Goal: Information Seeking & Learning: Compare options

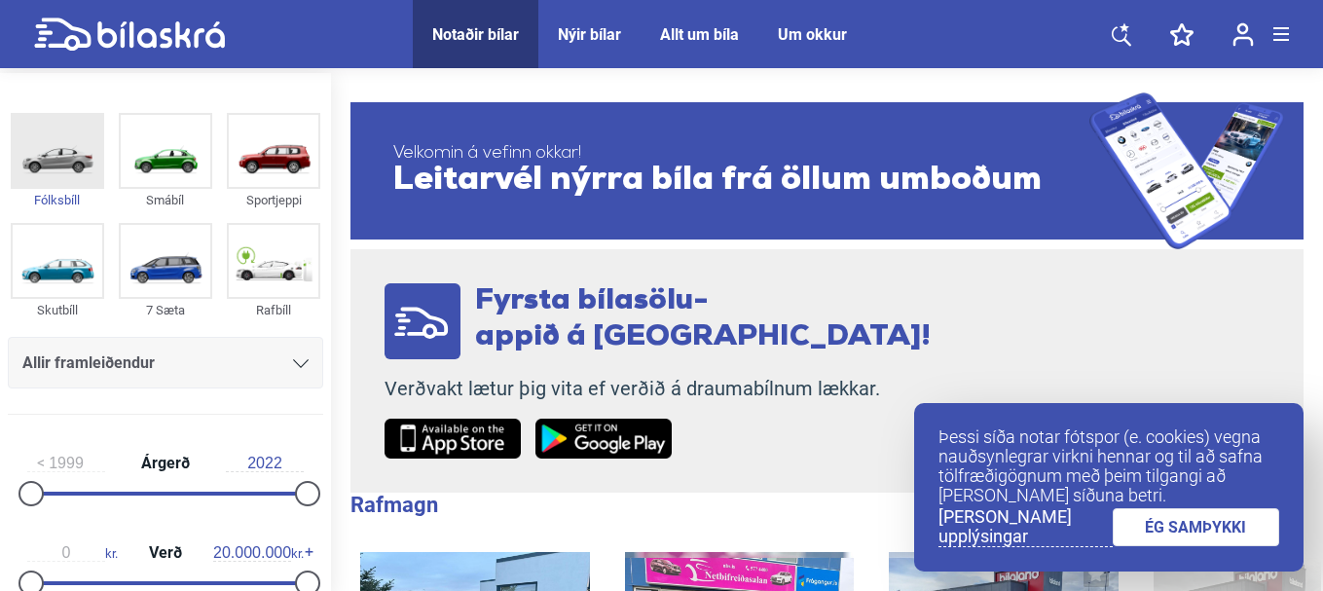
click at [57, 170] on img at bounding box center [58, 151] width 90 height 72
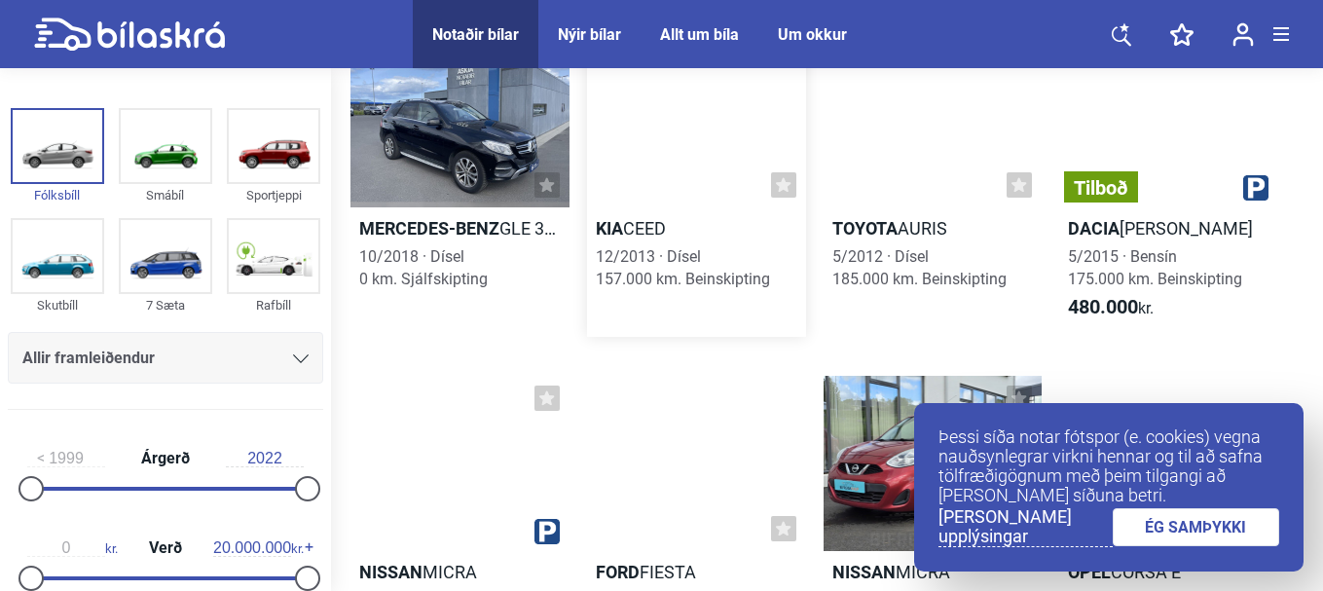
scroll to position [195, 0]
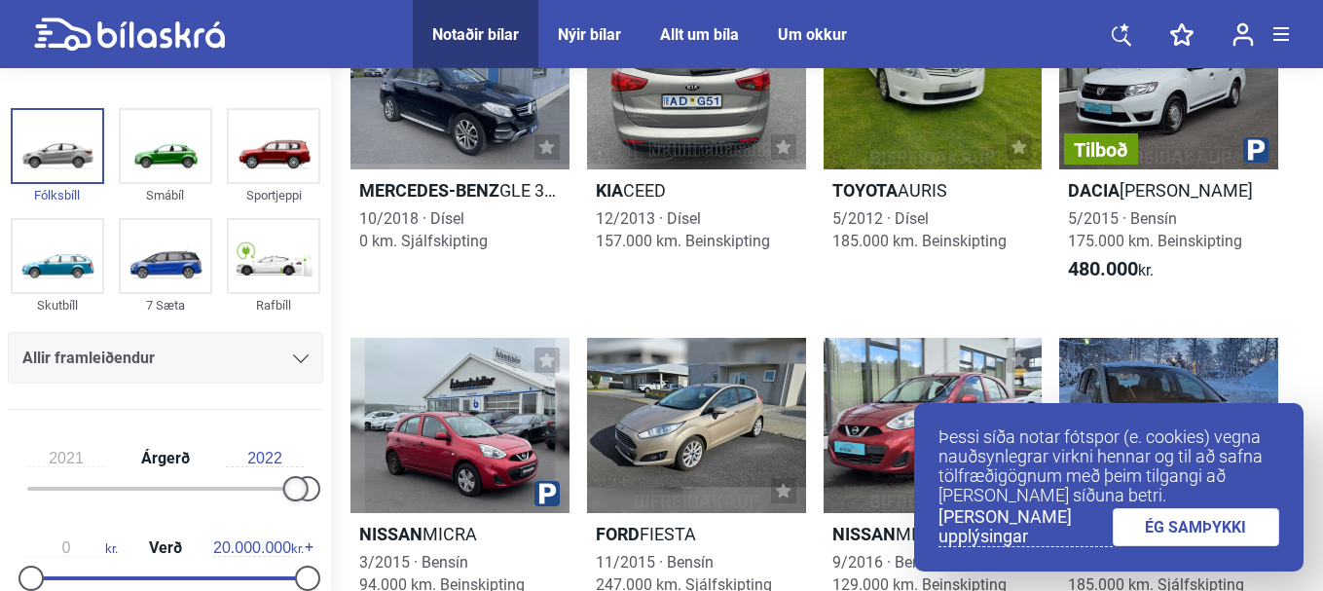
drag, startPoint x: 39, startPoint y: 485, endPoint x: 294, endPoint y: 492, distance: 255.1
click at [294, 492] on div at bounding box center [295, 488] width 25 height 25
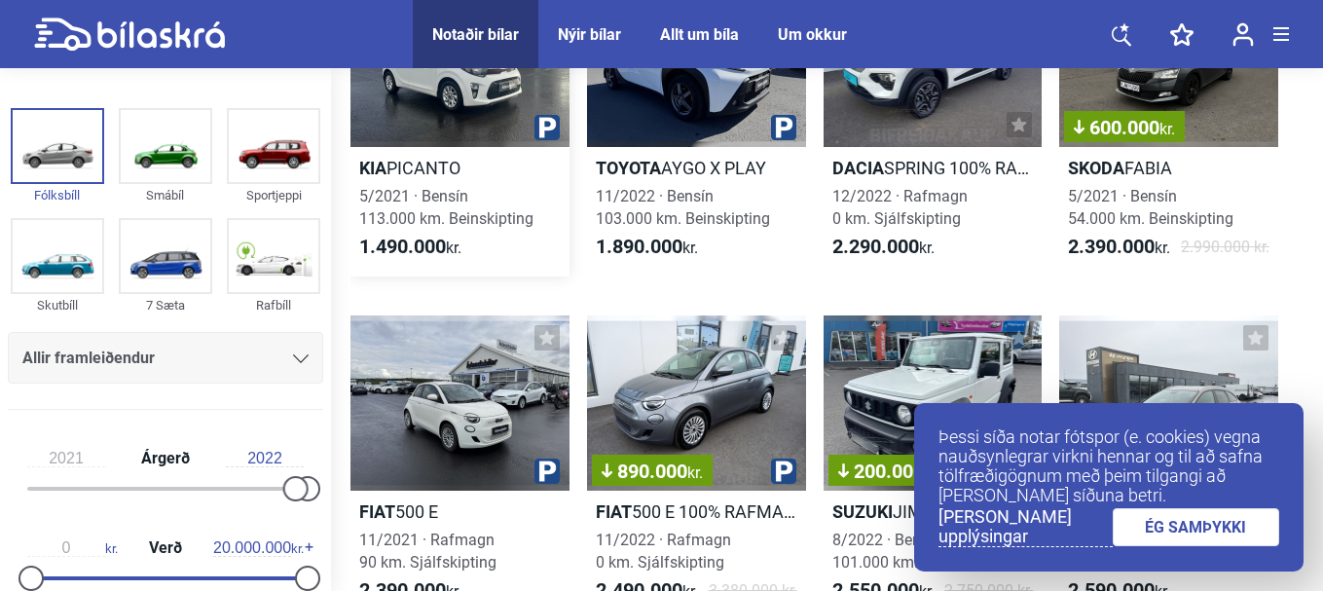
scroll to position [292, 0]
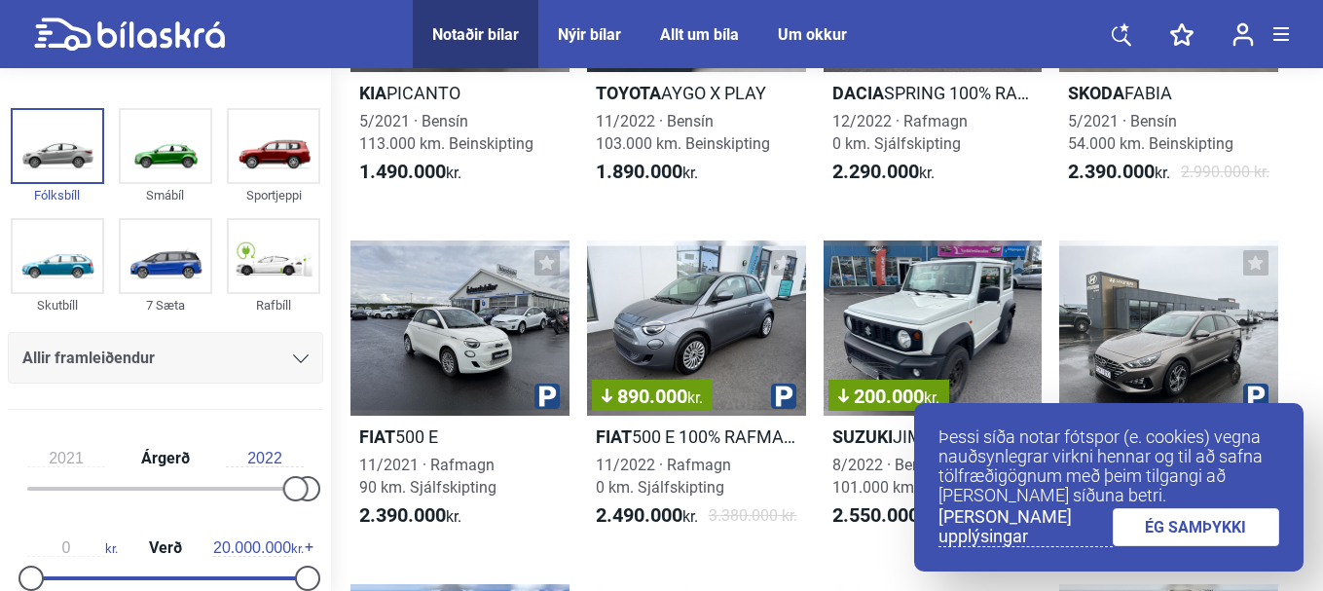
click at [1221, 533] on link "ÉG SAMÞYKKI" at bounding box center [1196, 527] width 167 height 38
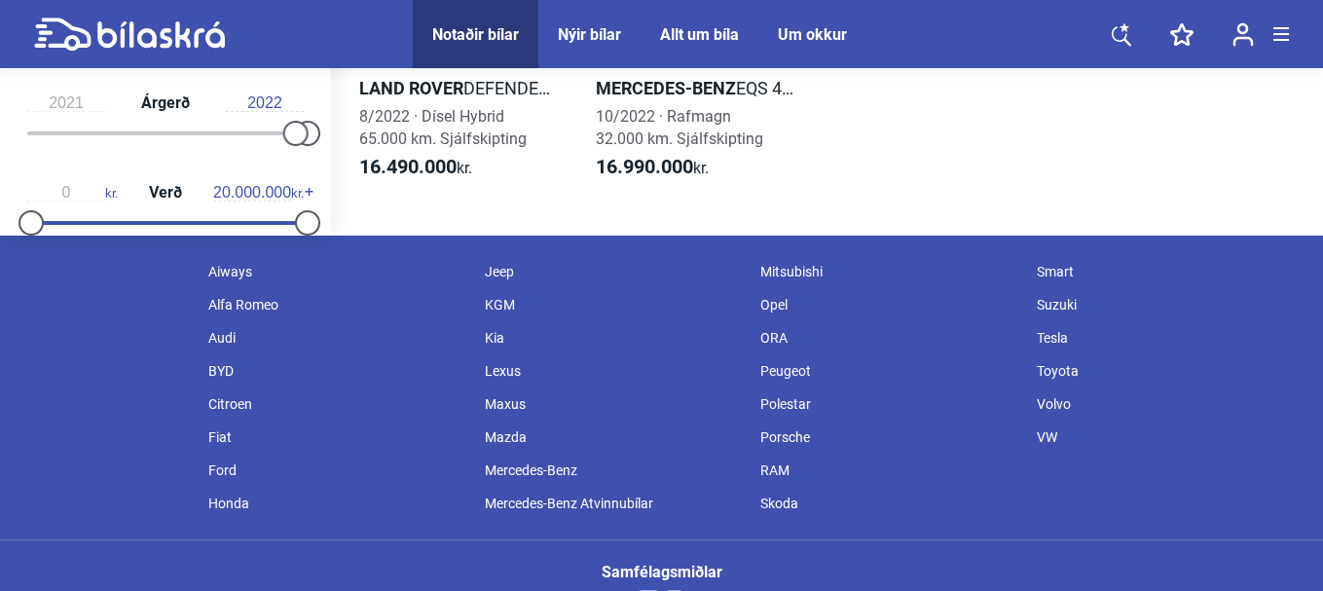
scroll to position [22090, 0]
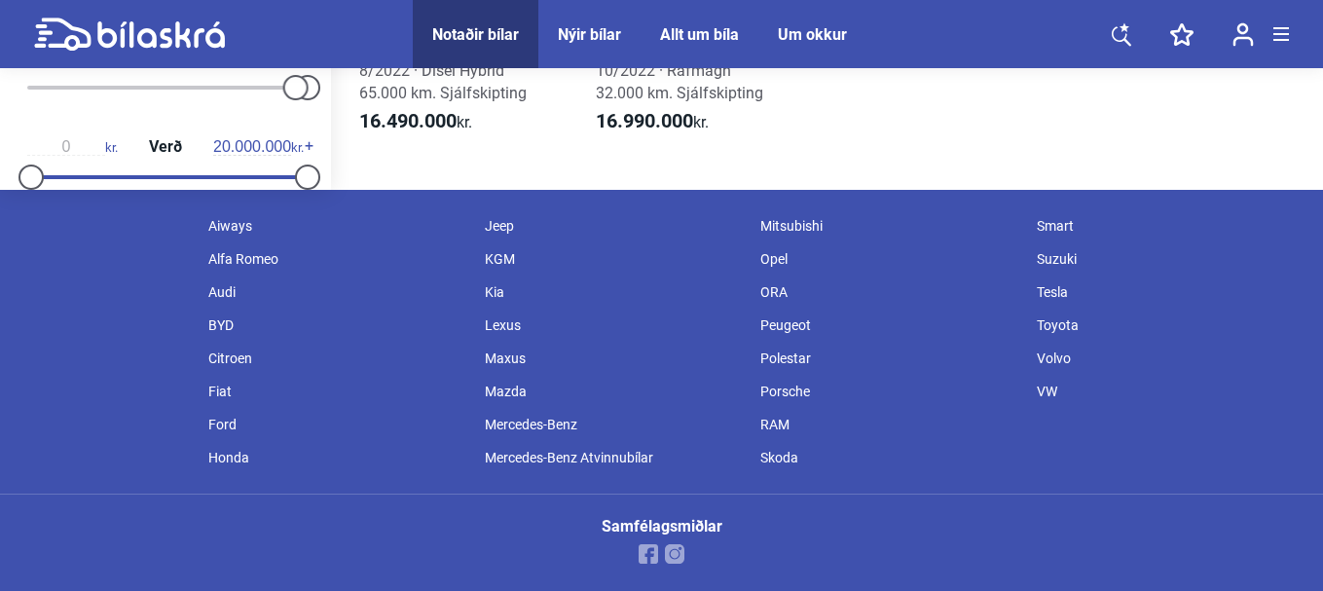
click at [226, 318] on div "BYD" at bounding box center [337, 325] width 276 height 33
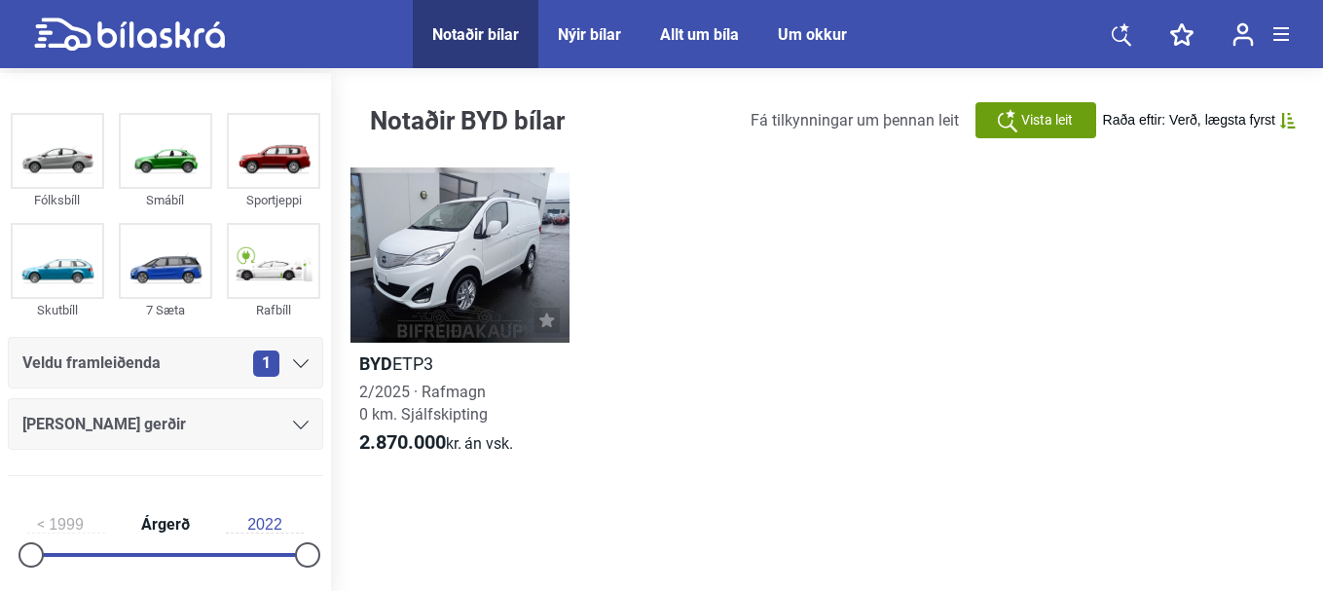
type input "2021"
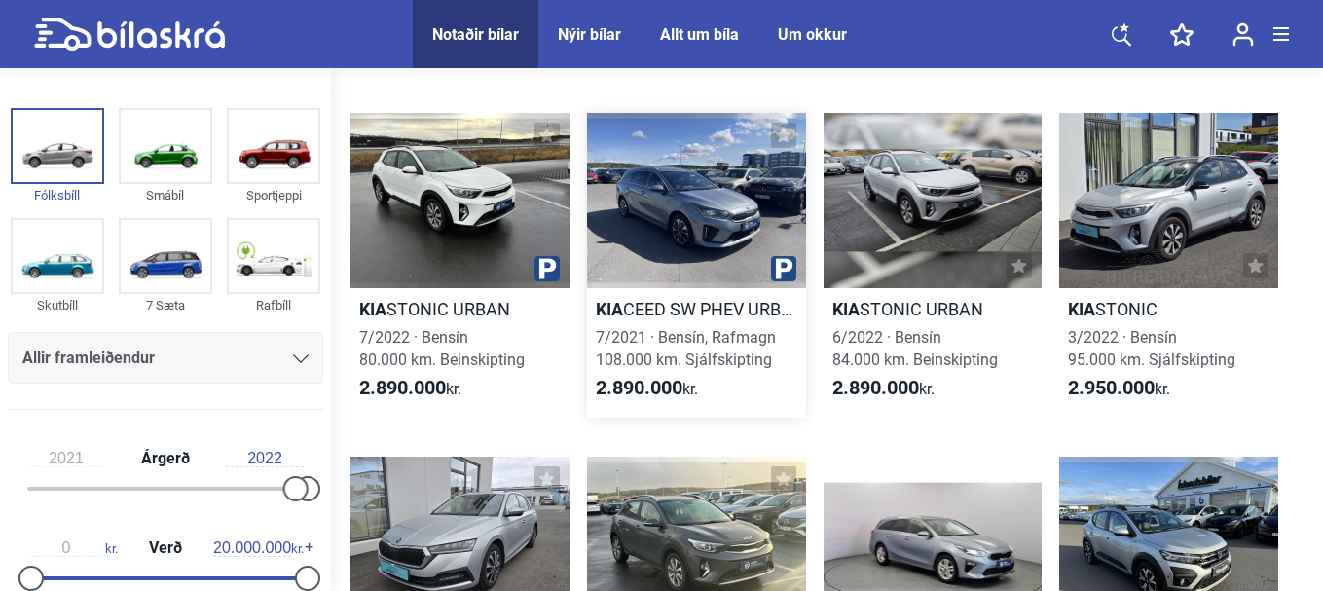
scroll to position [1477, 0]
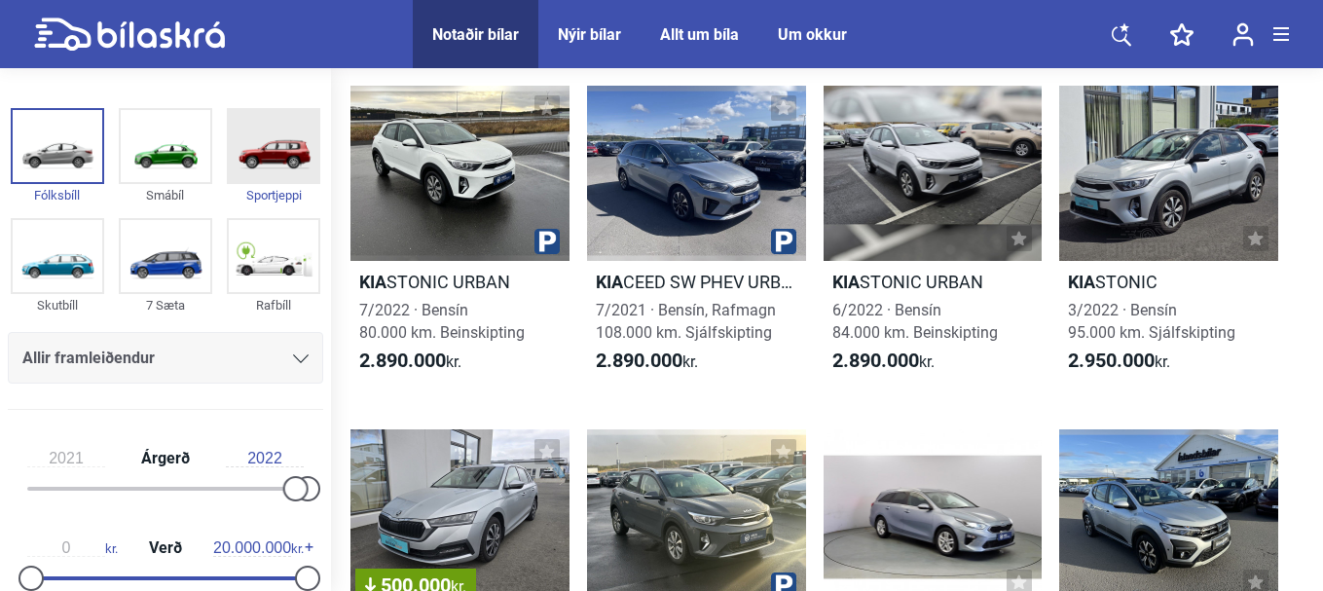
click at [268, 194] on div "Sportjeppi" at bounding box center [273, 195] width 93 height 22
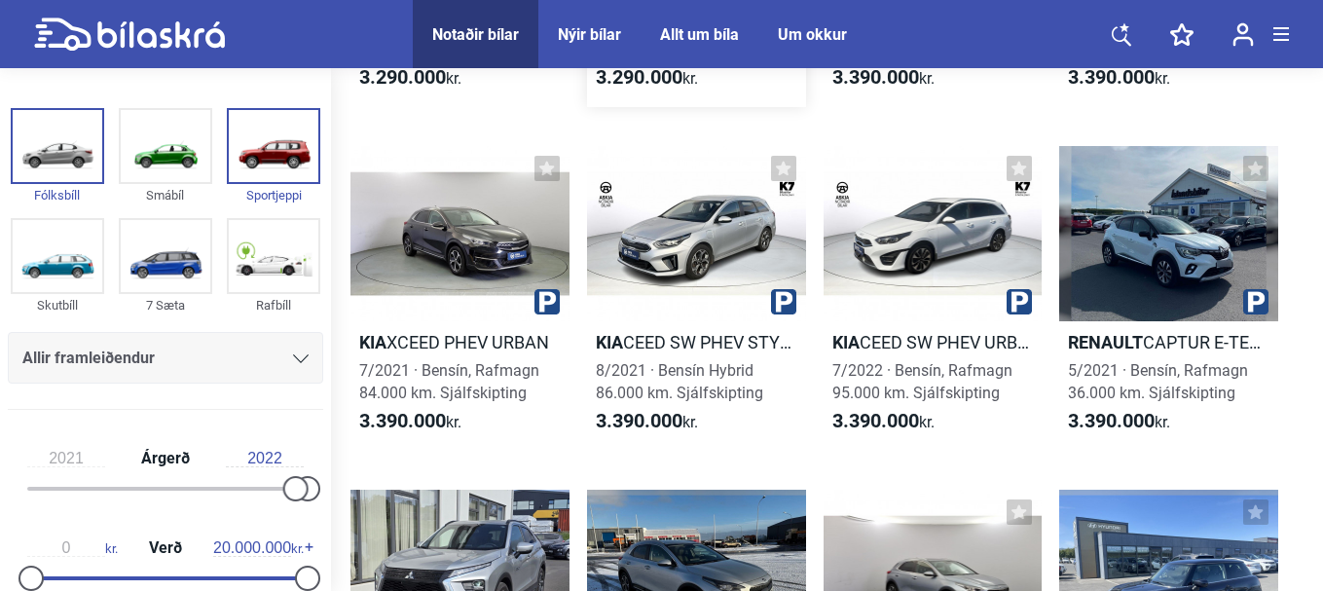
scroll to position [3212, 0]
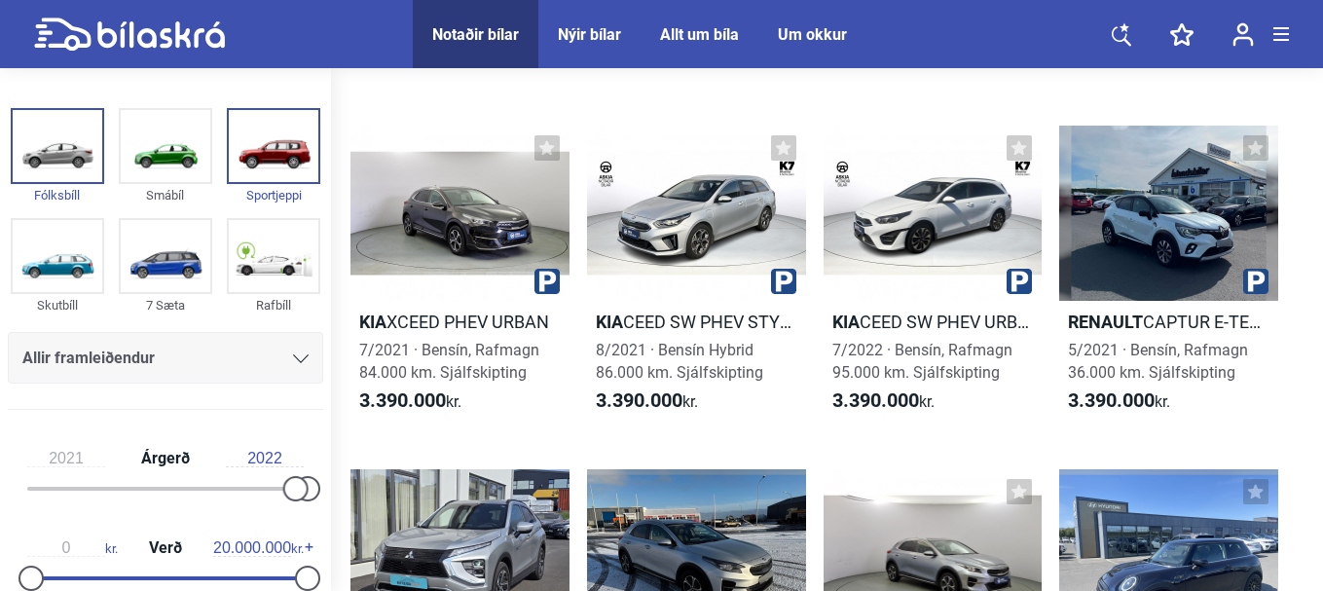
click at [593, 32] on div "Nýir bílar" at bounding box center [589, 34] width 63 height 18
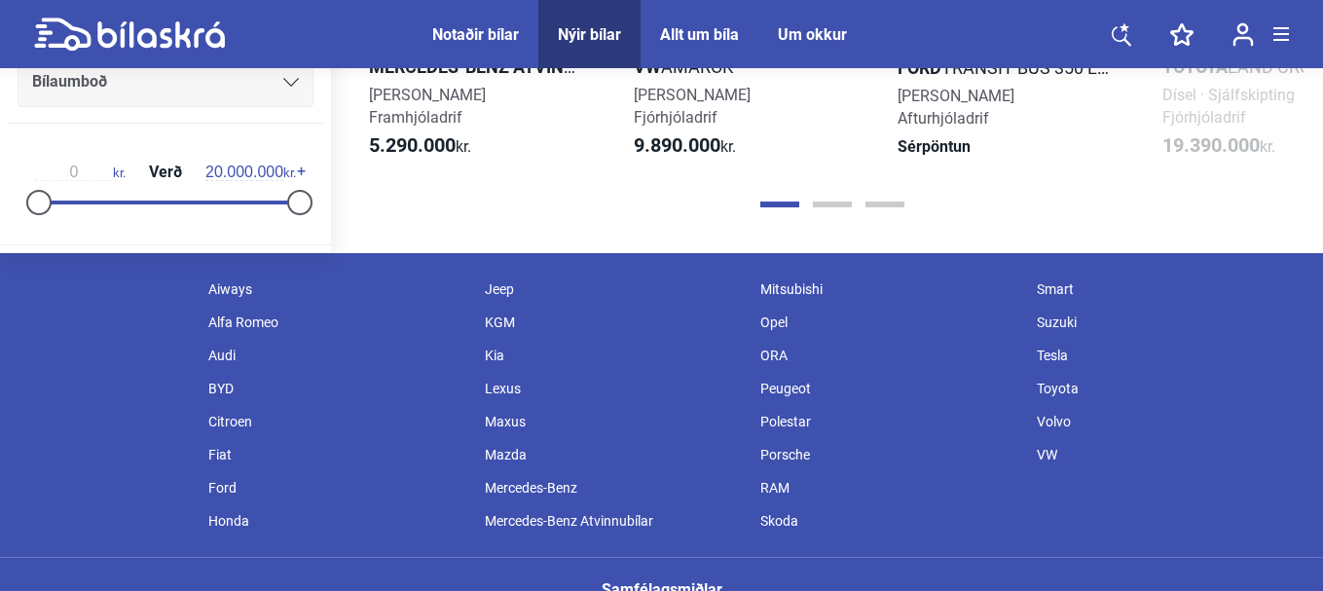
scroll to position [2400, 0]
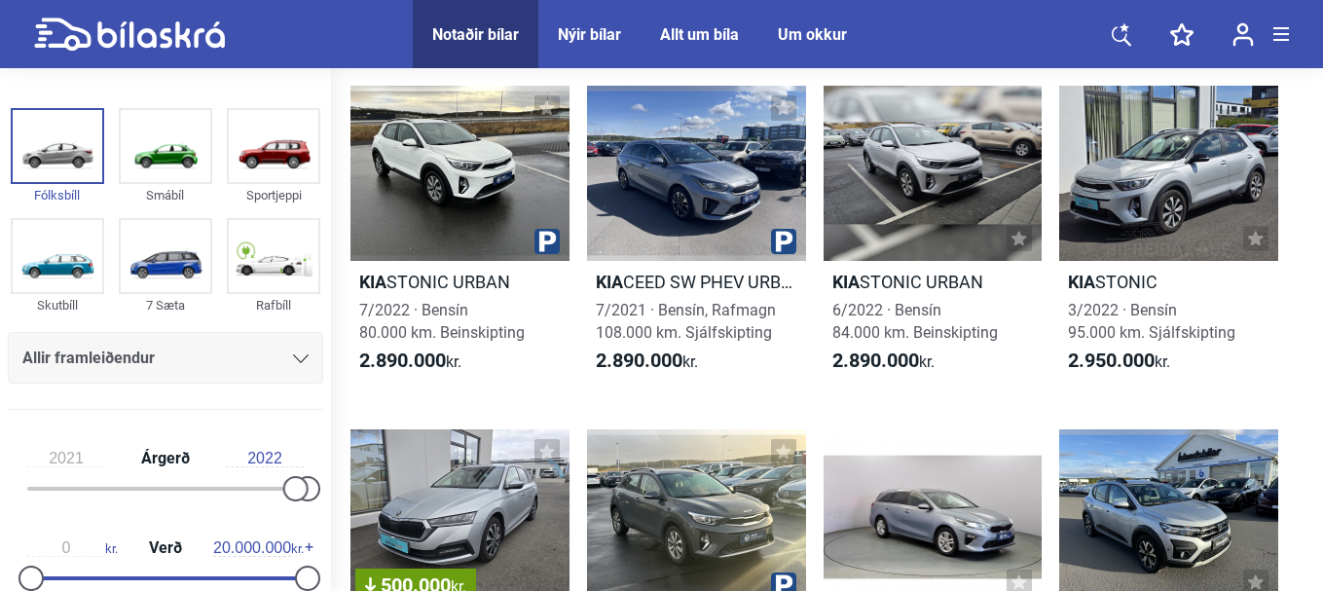
type input "1999"
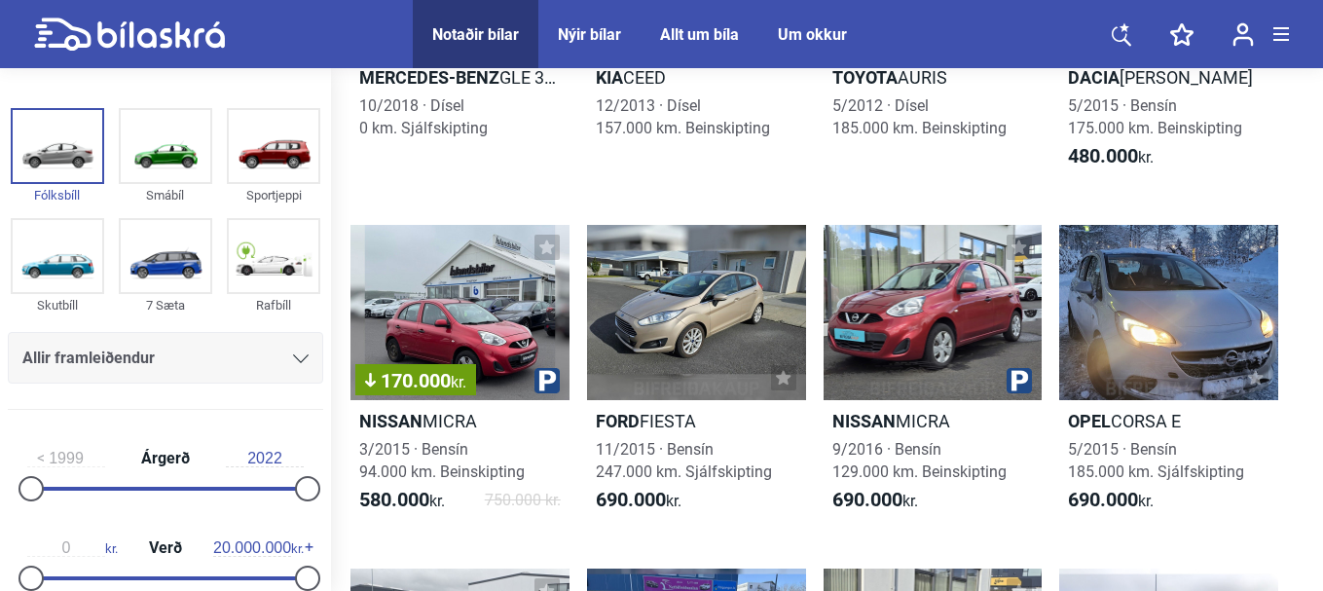
scroll to position [195, 0]
